Goal: Find specific page/section: Find specific page/section

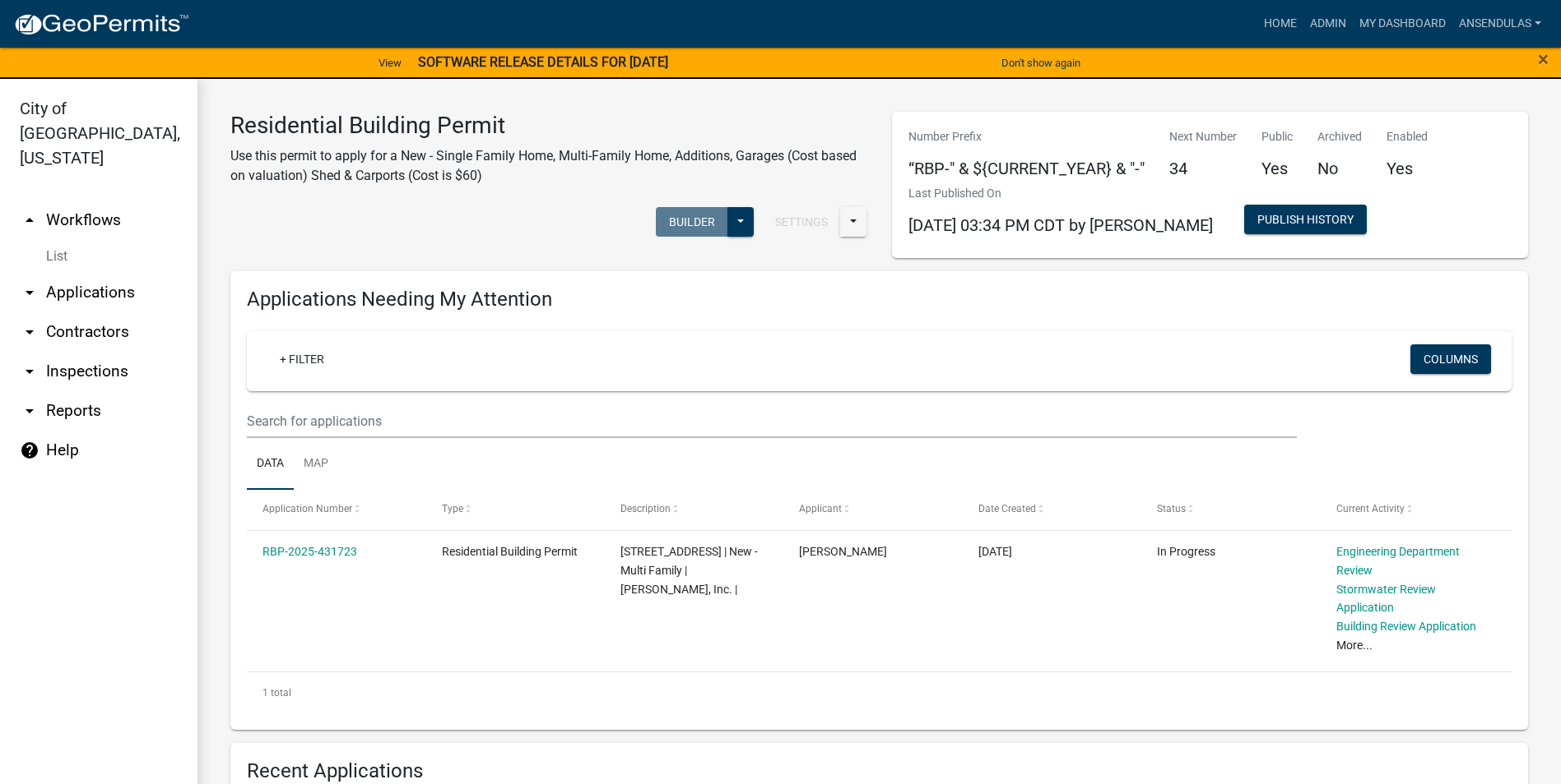
scroll to position [904, 0]
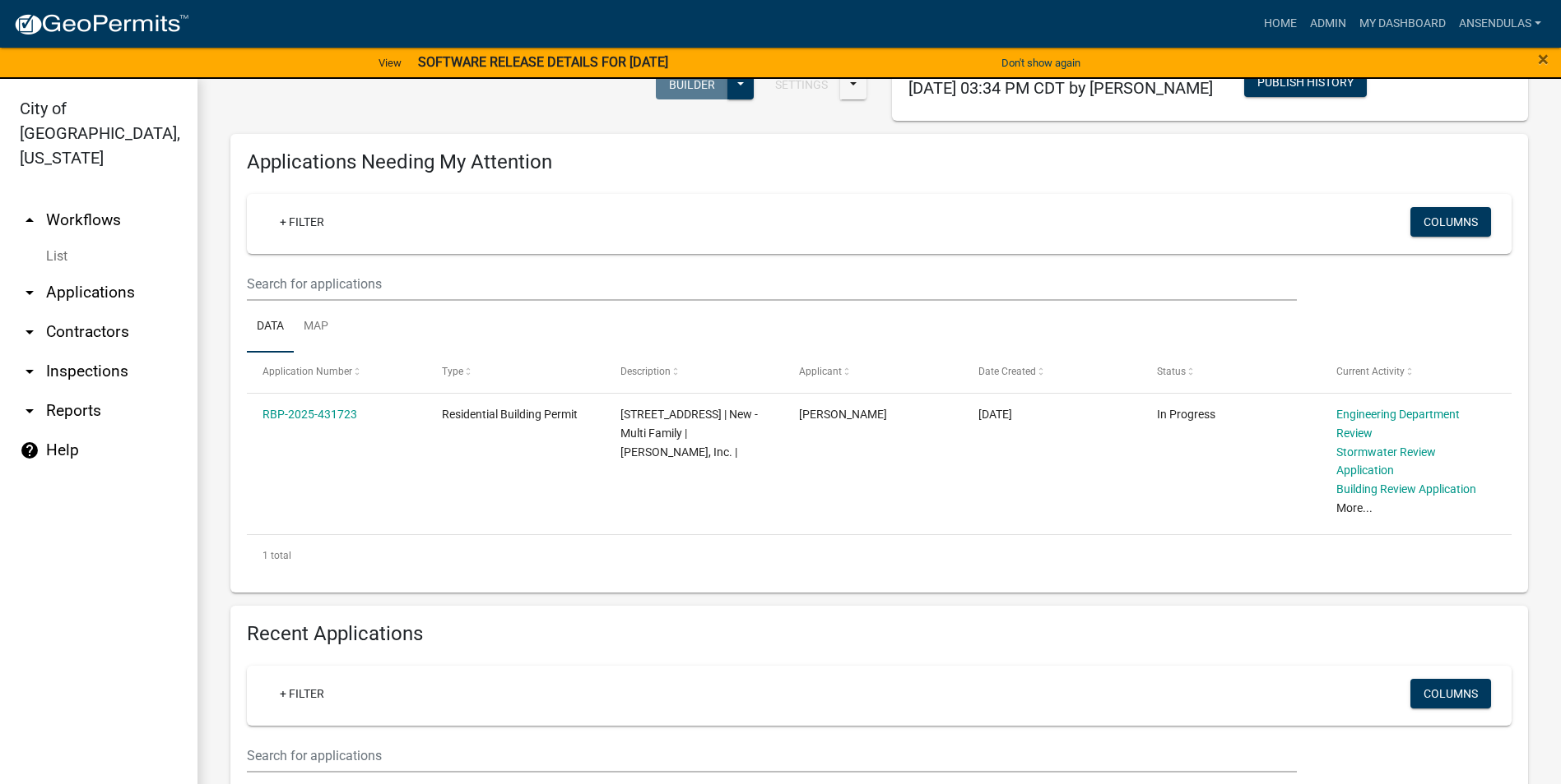
scroll to position [164, 0]
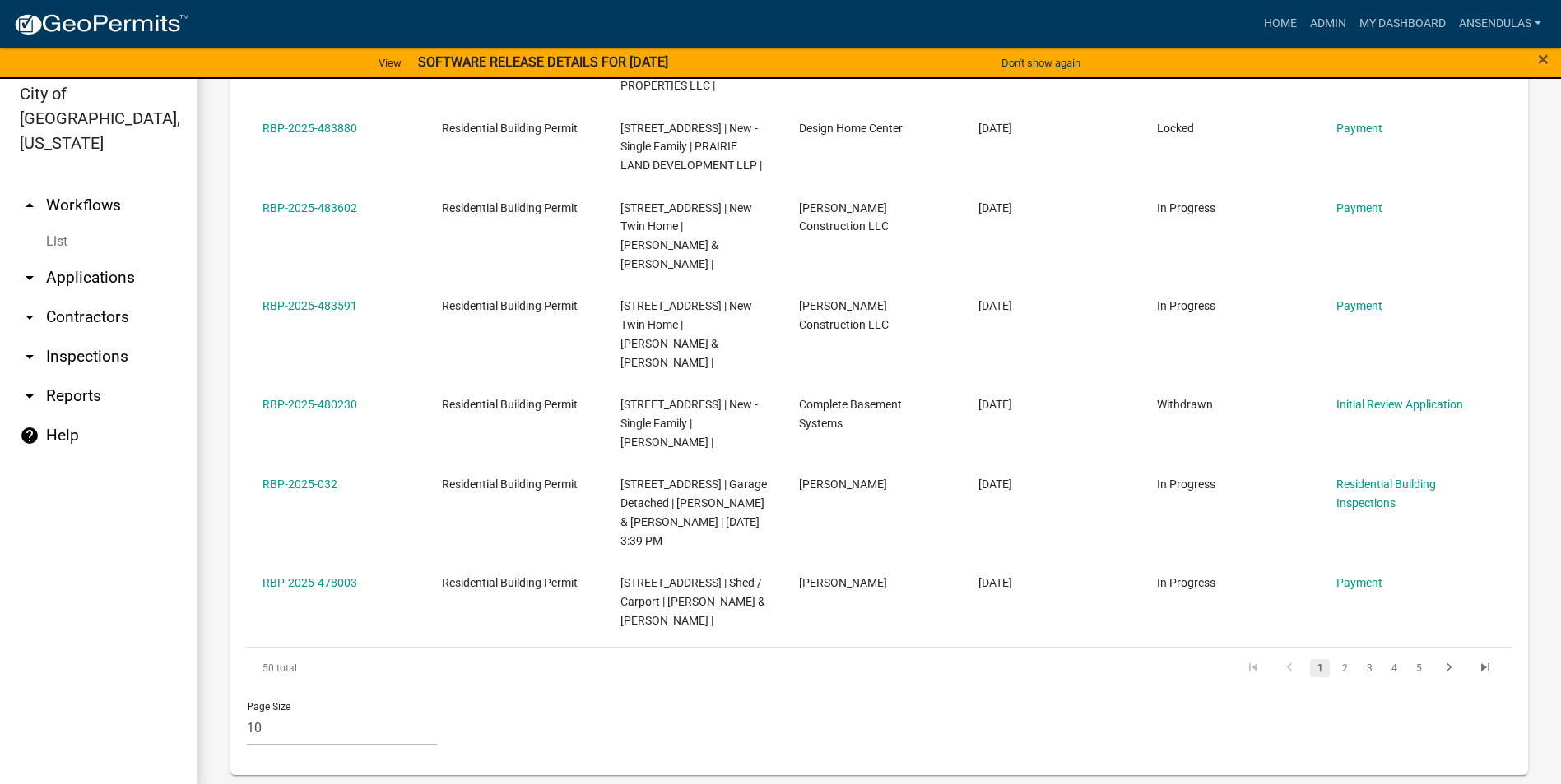
scroll to position [19, 0]
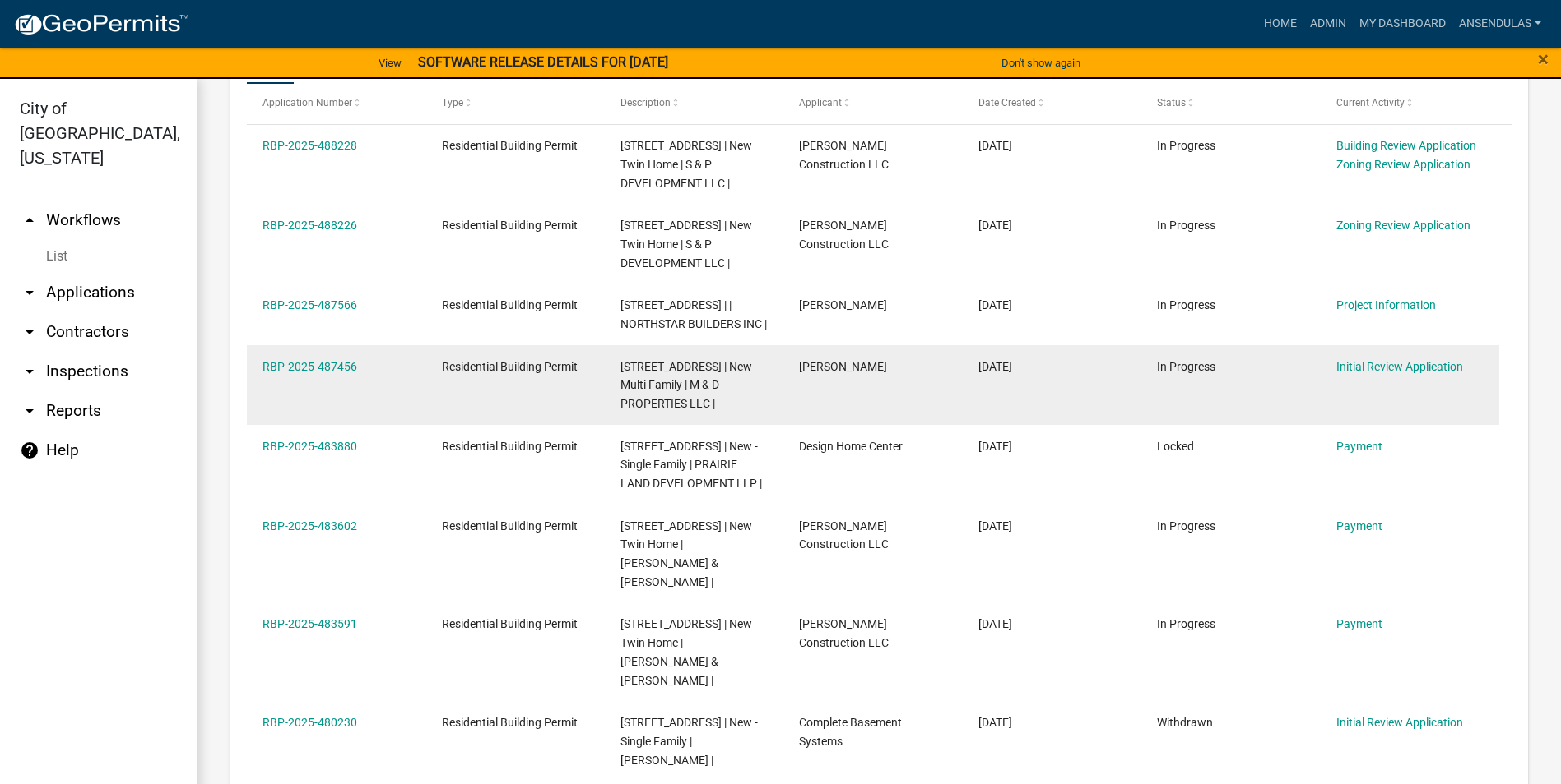
scroll to position [904, 0]
